Goal: Find contact information: Find contact information

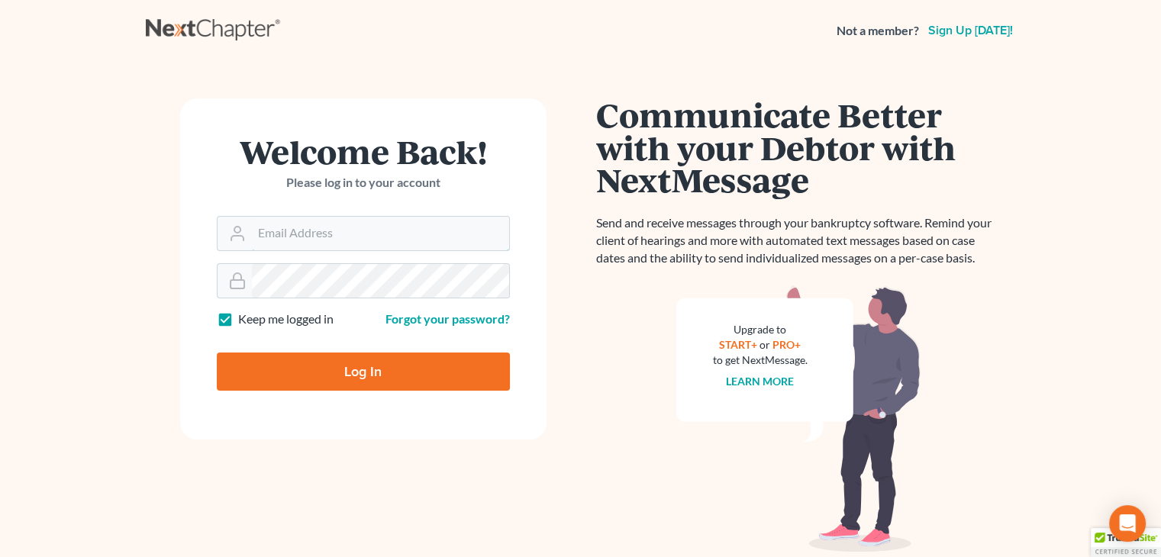
type input "david@Dlawbk.com"
click at [352, 345] on div "Log In" at bounding box center [363, 365] width 293 height 50
click at [342, 354] on input "Log In" at bounding box center [363, 372] width 293 height 38
type input "Thinking..."
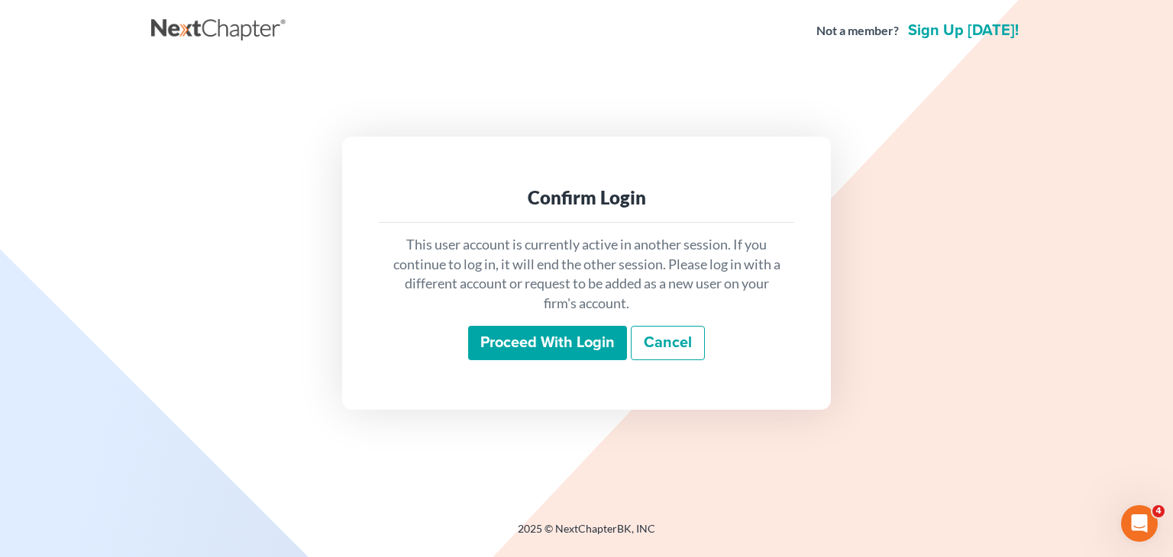
click at [629, 373] on div "This user account is currently active in another session. If you continue to lo…" at bounding box center [586, 298] width 415 height 150
click at [618, 361] on div "This user account is currently active in another session. If you continue to lo…" at bounding box center [586, 298] width 415 height 150
click at [612, 352] on input "Proceed with login" at bounding box center [547, 343] width 159 height 35
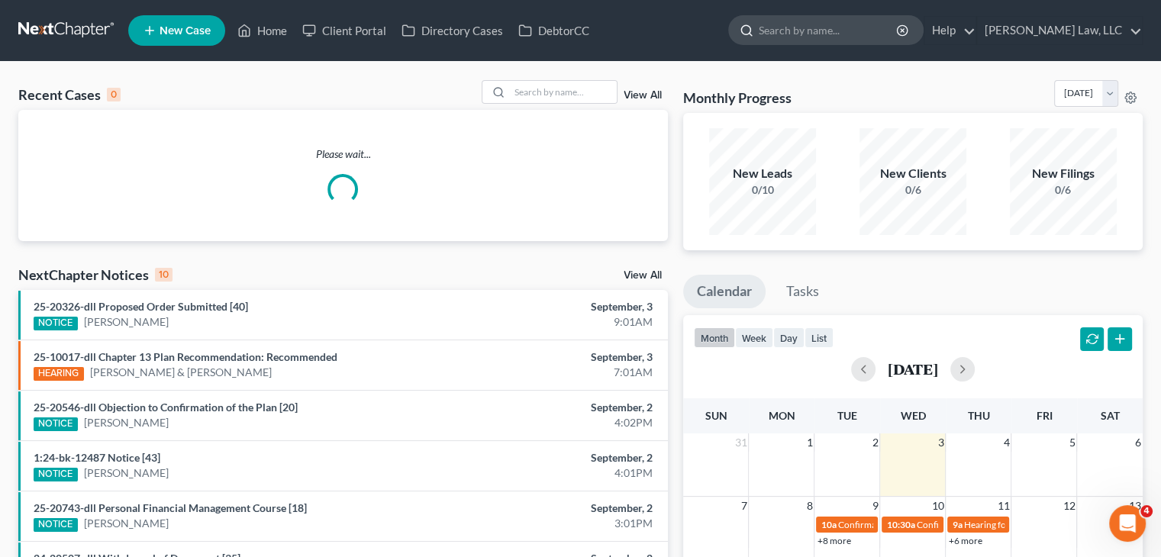
click at [773, 37] on input "search" at bounding box center [829, 30] width 140 height 28
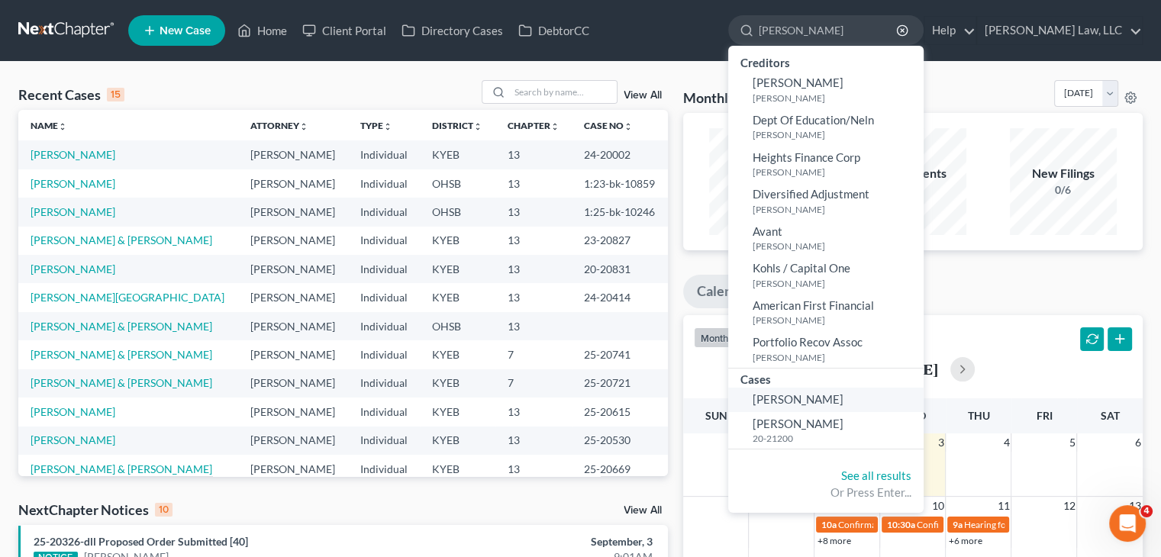
type input "[PERSON_NAME]"
click at [795, 410] on link "[PERSON_NAME]" at bounding box center [825, 400] width 195 height 24
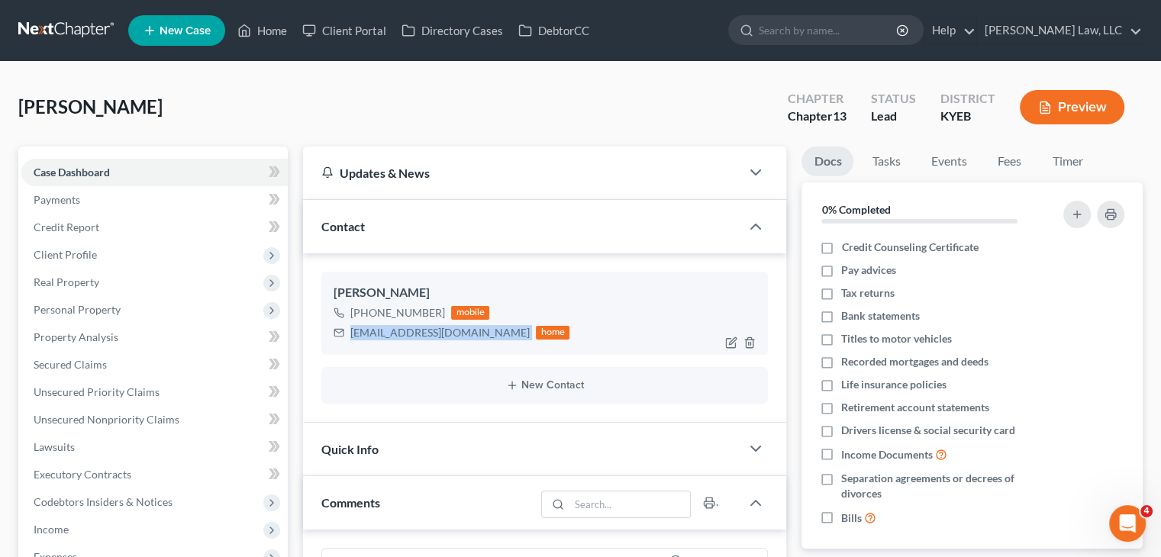
drag, startPoint x: 495, startPoint y: 336, endPoint x: 353, endPoint y: 327, distance: 141.5
click at [353, 327] on div "[EMAIL_ADDRESS][DOMAIN_NAME] home" at bounding box center [452, 333] width 236 height 20
copy div "[EMAIL_ADDRESS][DOMAIN_NAME]"
click at [809, 45] on form at bounding box center [825, 30] width 195 height 31
click at [808, 38] on input "search" at bounding box center [829, 30] width 140 height 28
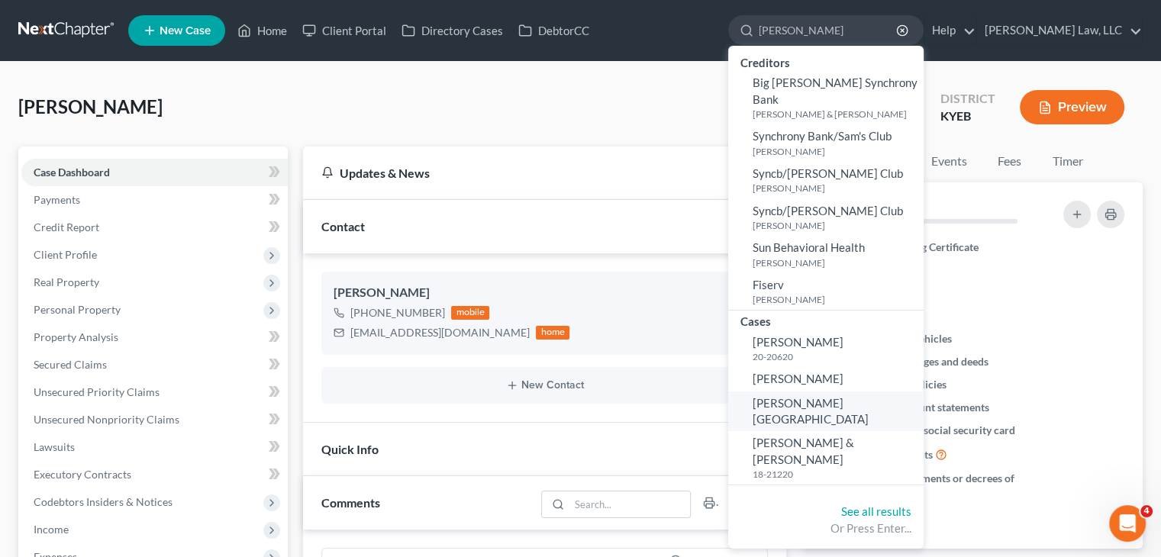
type input "[PERSON_NAME]"
click at [810, 396] on span "[PERSON_NAME][GEOGRAPHIC_DATA]" at bounding box center [811, 411] width 116 height 30
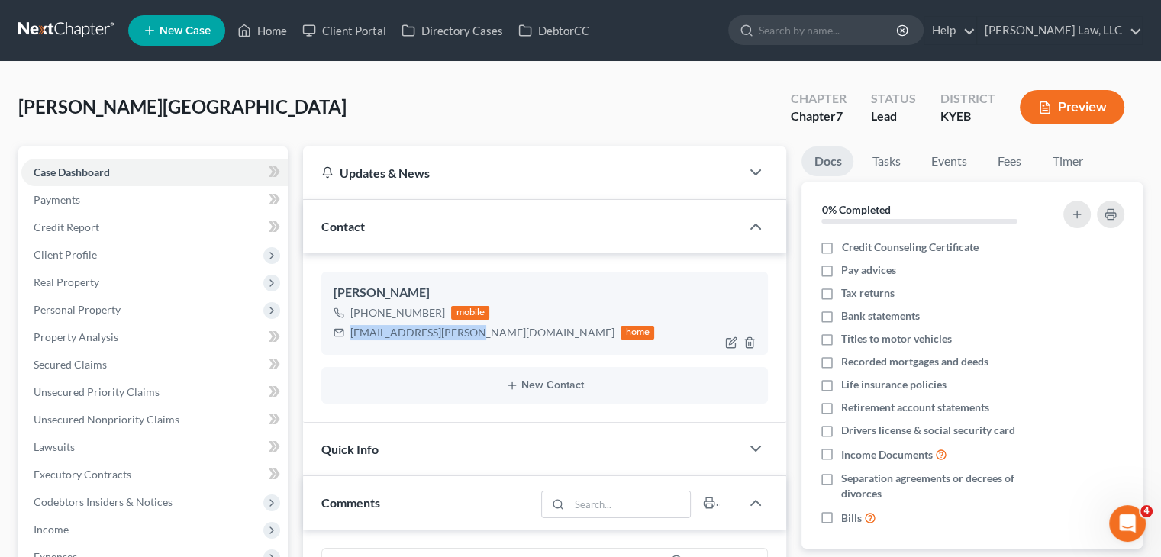
drag, startPoint x: 467, startPoint y: 340, endPoint x: 345, endPoint y: 343, distance: 122.2
click at [345, 343] on div "[PERSON_NAME] [PHONE_NUMBER] mobile [EMAIL_ADDRESS][PERSON_NAME][DOMAIN_NAME] h…" at bounding box center [544, 313] width 447 height 82
copy div "[EMAIL_ADDRESS][PERSON_NAME][DOMAIN_NAME]"
